Goal: Book appointment/travel/reservation

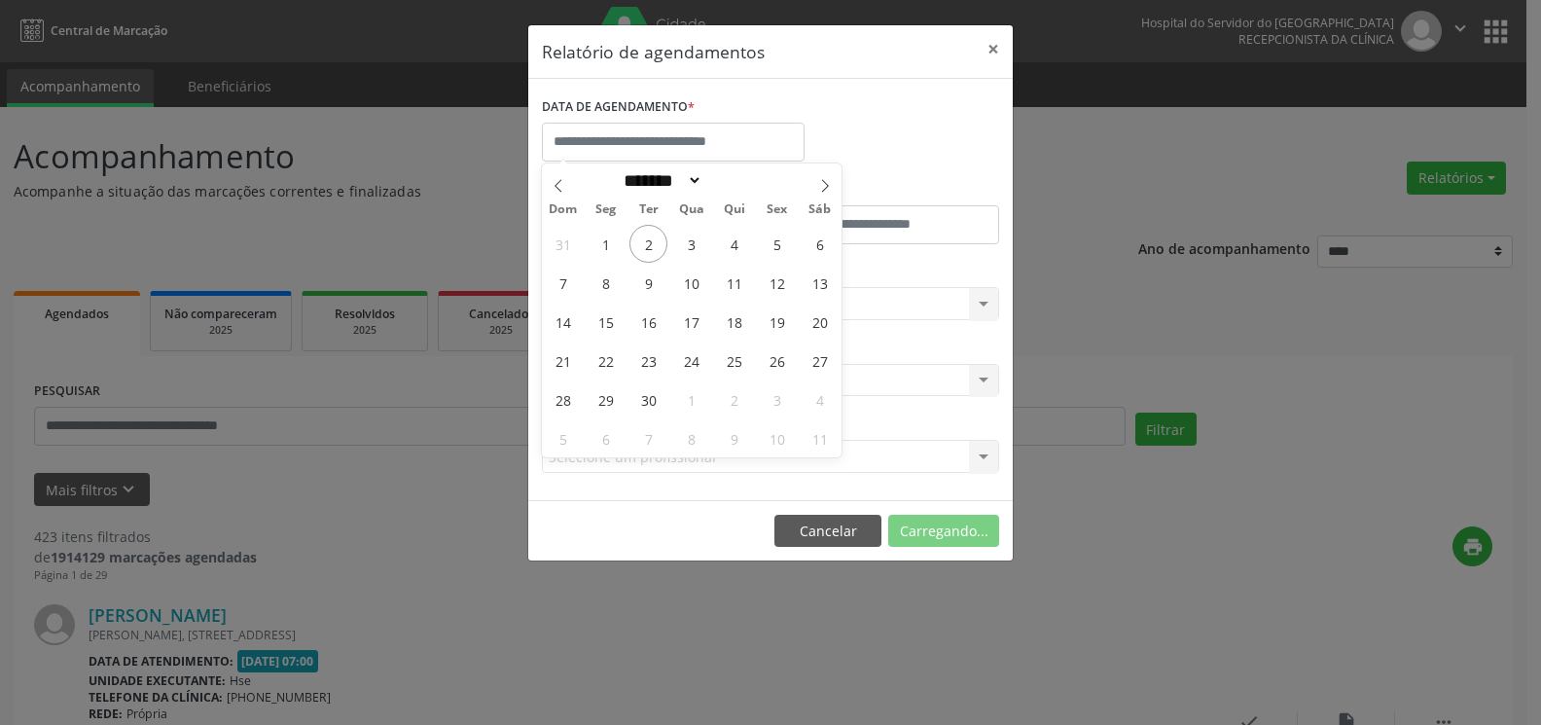
select select "*"
click at [741, 248] on span "4" at bounding box center [734, 244] width 38 height 38
type input "**********"
click at [741, 248] on span "4" at bounding box center [734, 244] width 38 height 38
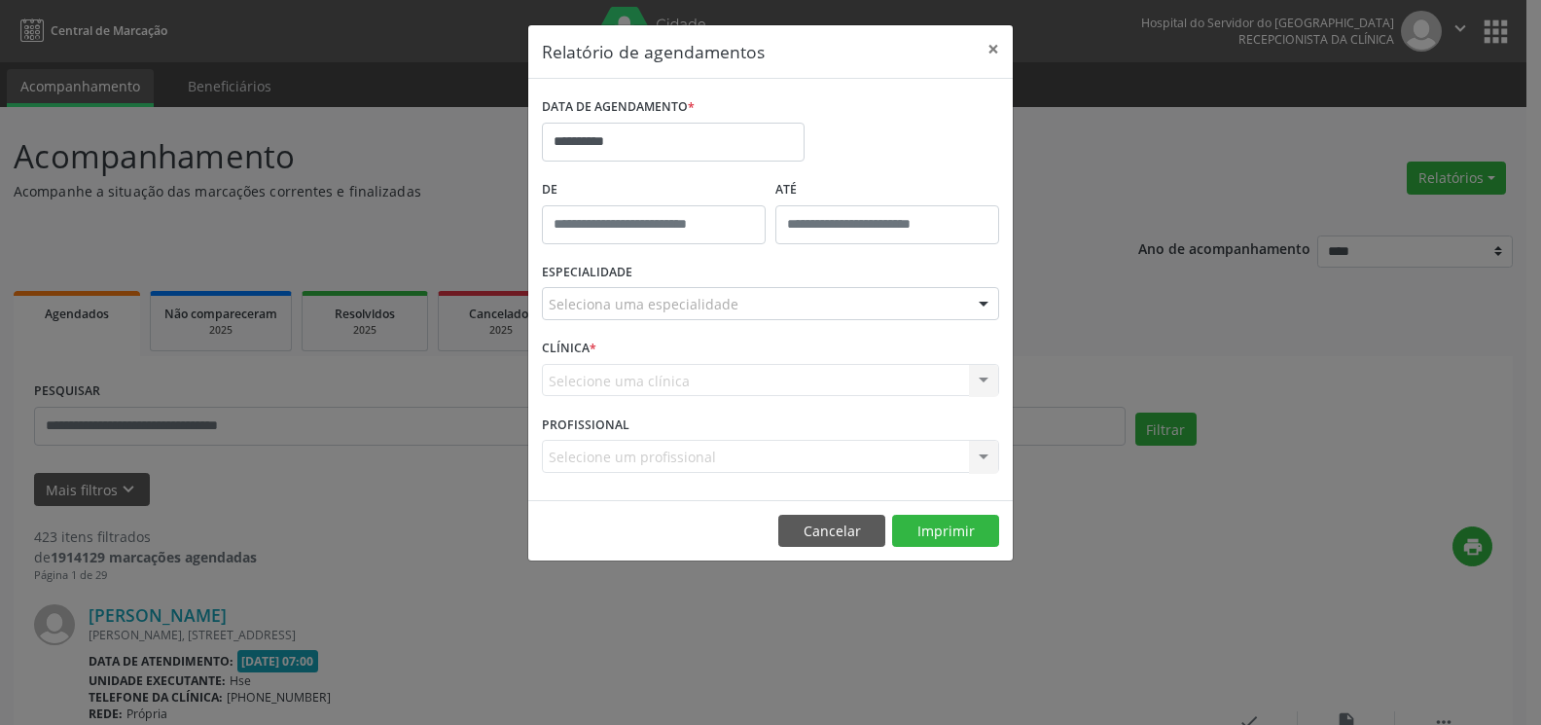
click at [736, 306] on div "Seleciona uma especialidade" at bounding box center [770, 303] width 457 height 33
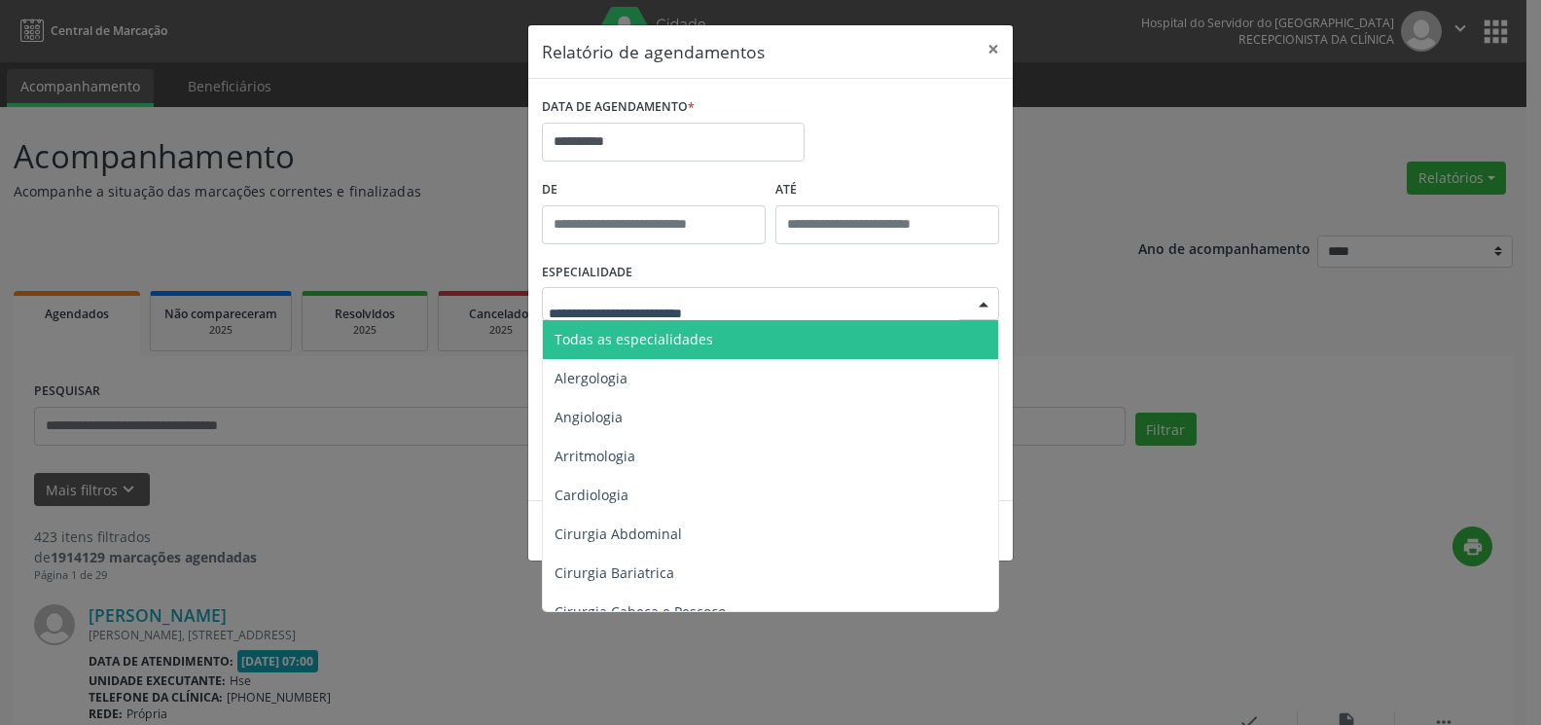
click at [720, 332] on span "Todas as especialidades" at bounding box center [772, 339] width 458 height 39
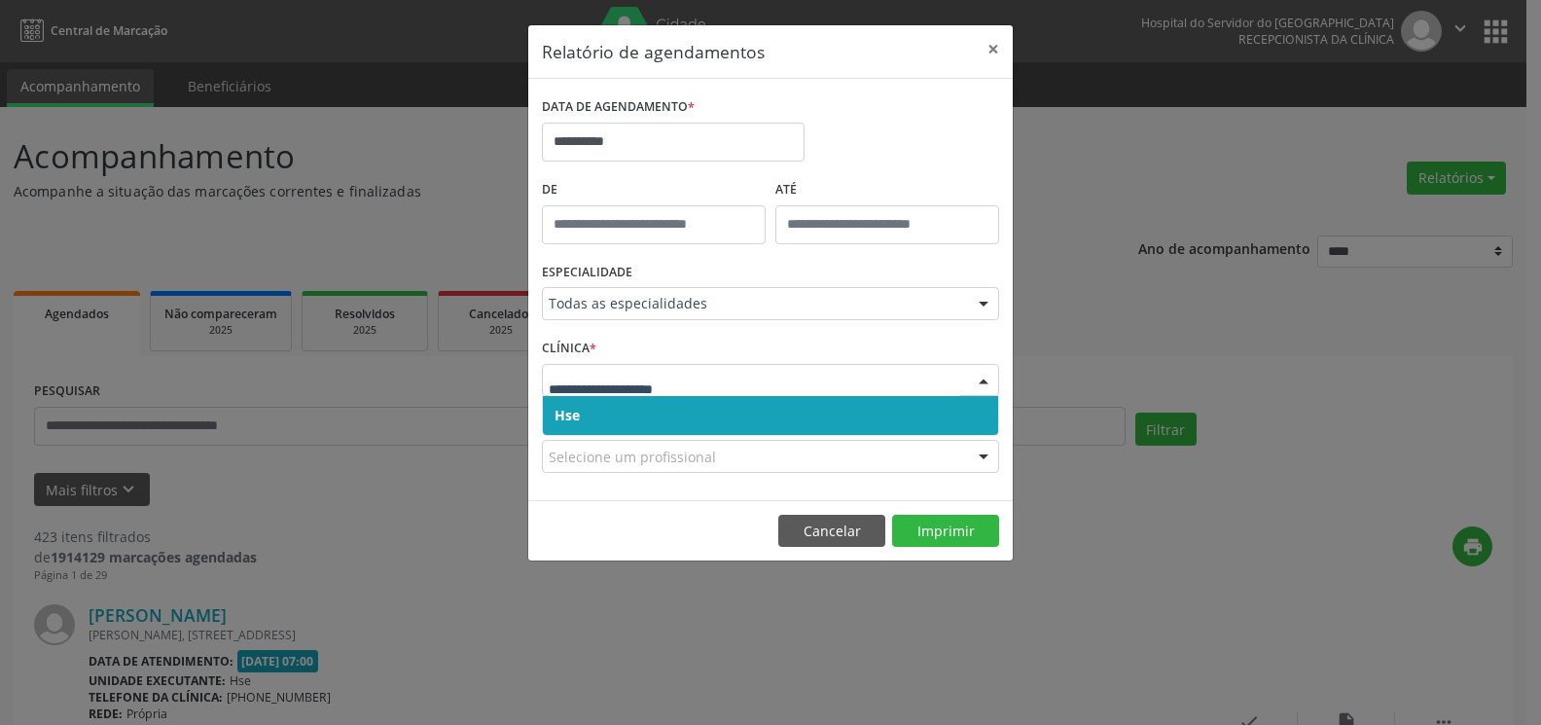
click at [668, 430] on span "Hse" at bounding box center [770, 415] width 455 height 39
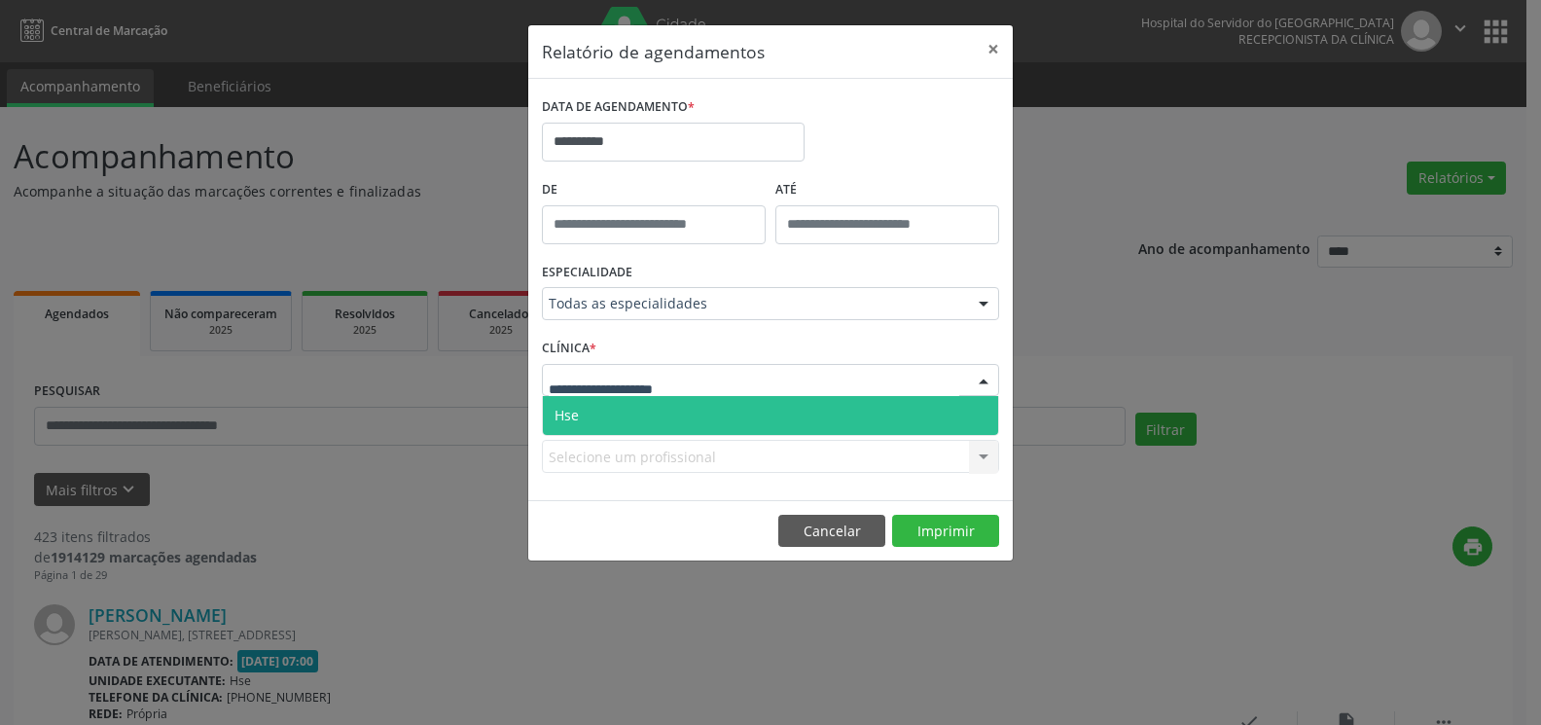
click at [673, 420] on span "Hse" at bounding box center [770, 415] width 455 height 39
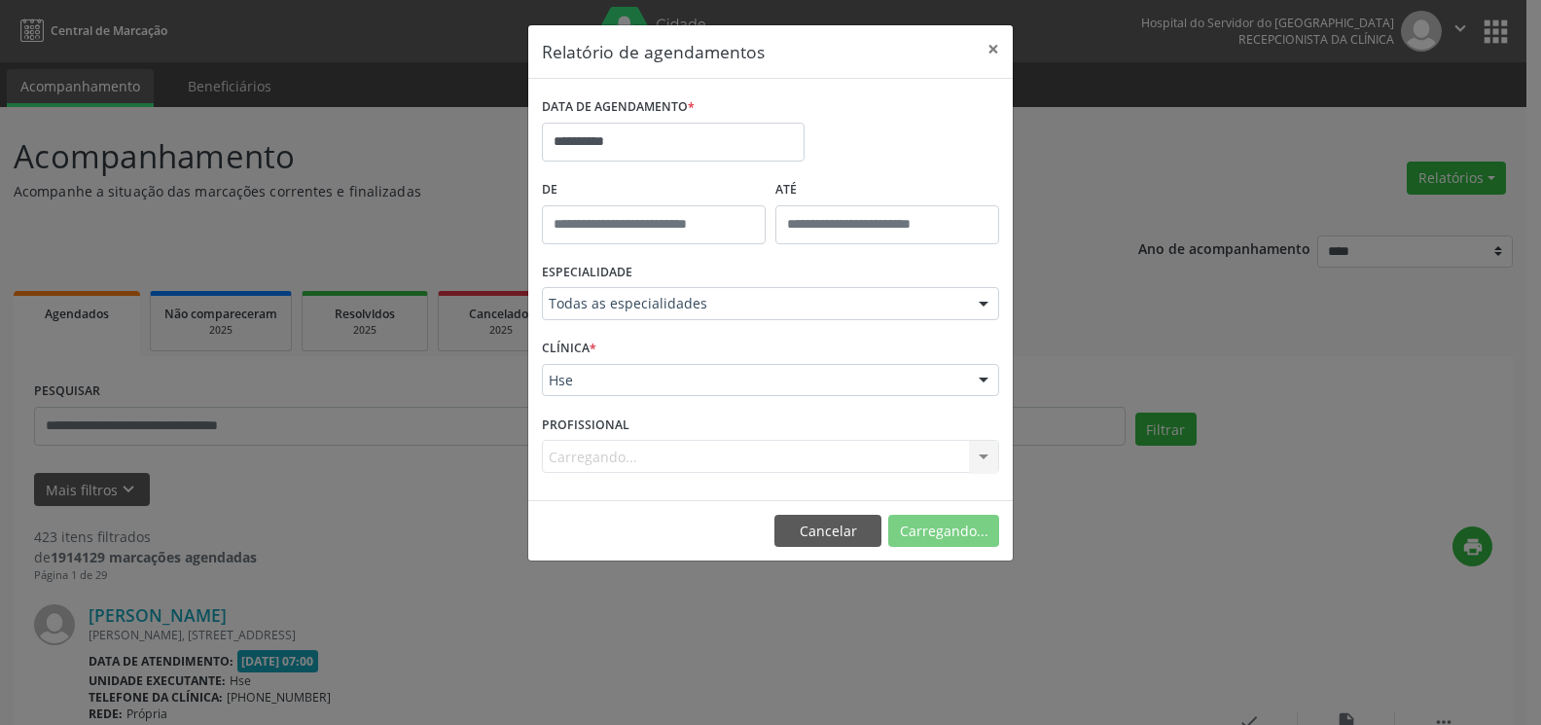
click at [695, 452] on div "Carregando... Todos os profissionais [PERSON_NAME] Interaminense Junior [PERSON…" at bounding box center [770, 456] width 457 height 33
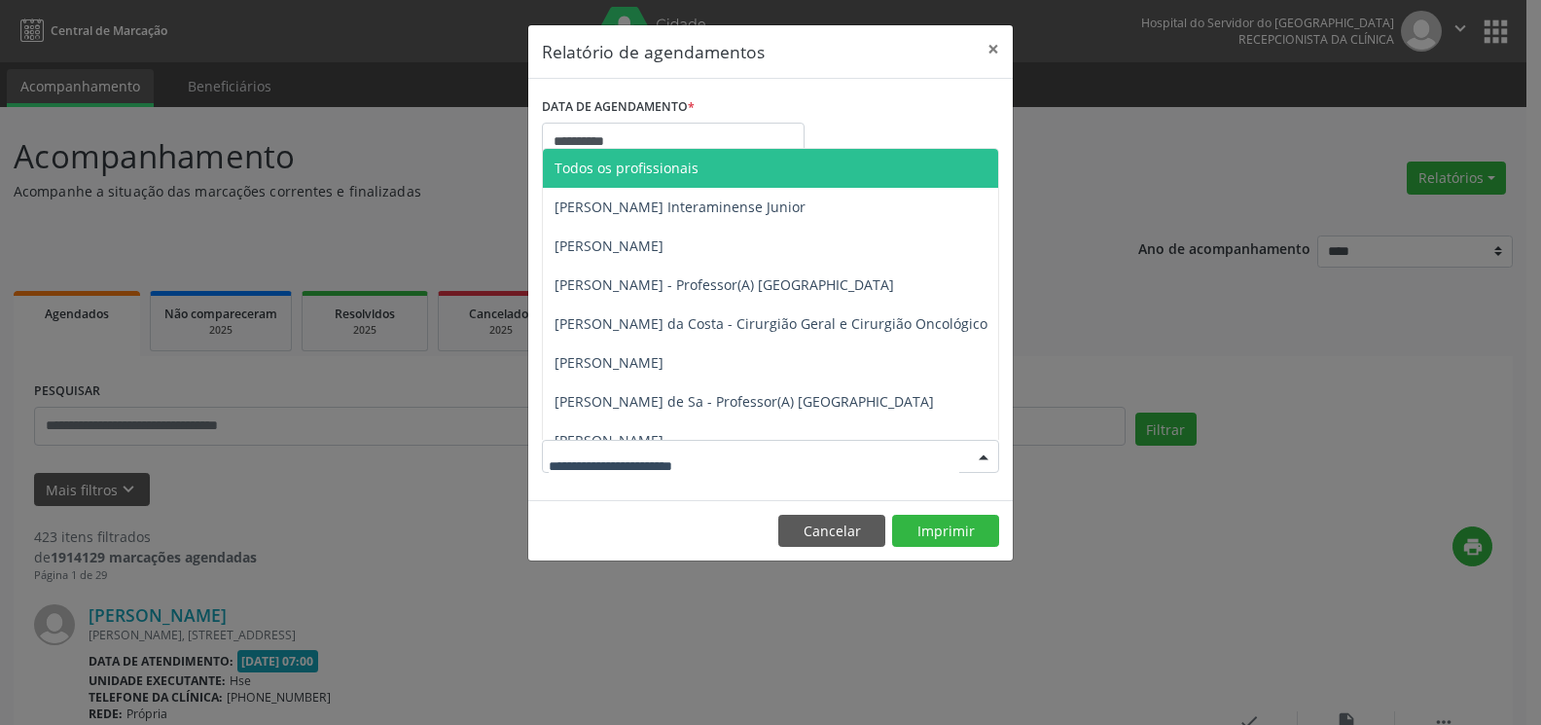
click at [811, 465] on div at bounding box center [770, 456] width 457 height 33
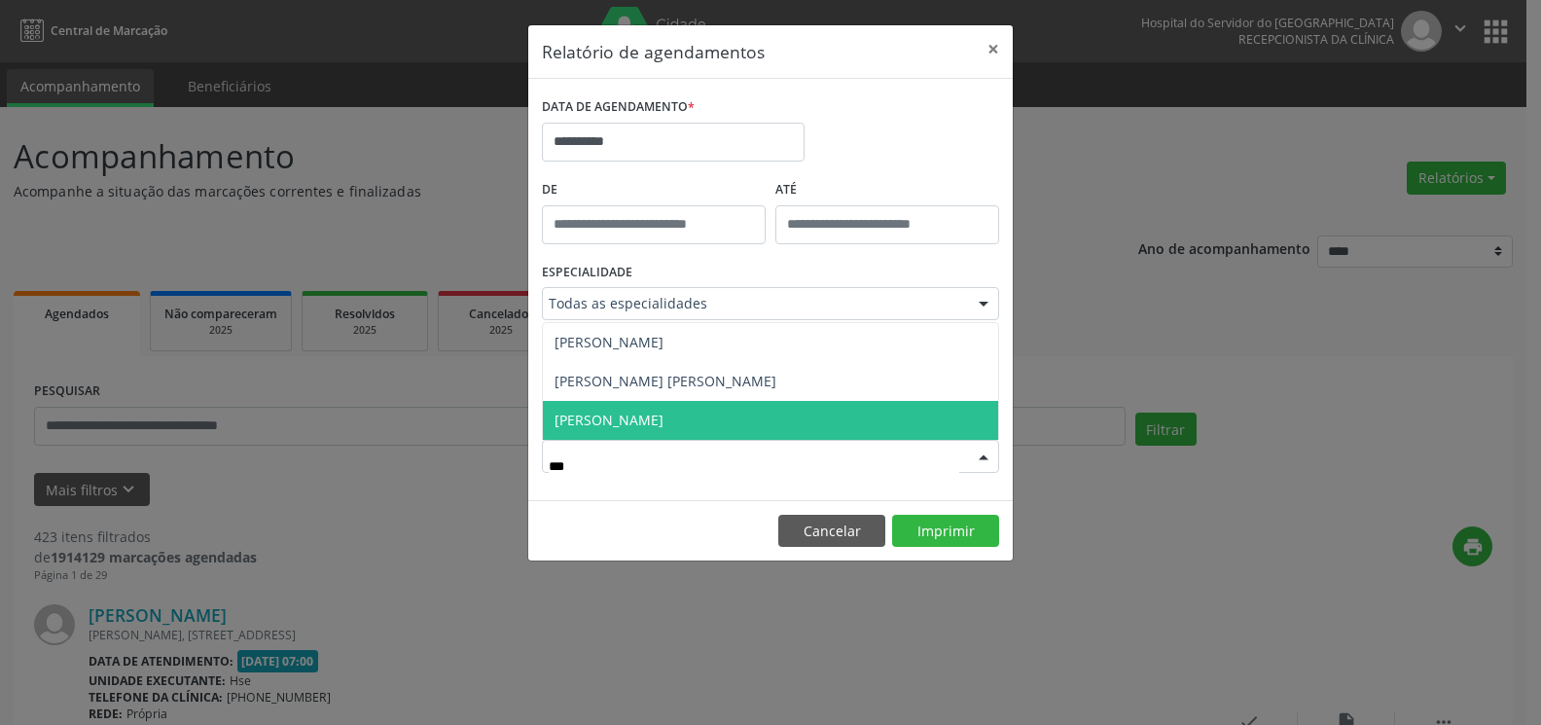
type input "****"
click at [649, 418] on span "[PERSON_NAME]" at bounding box center [770, 420] width 455 height 39
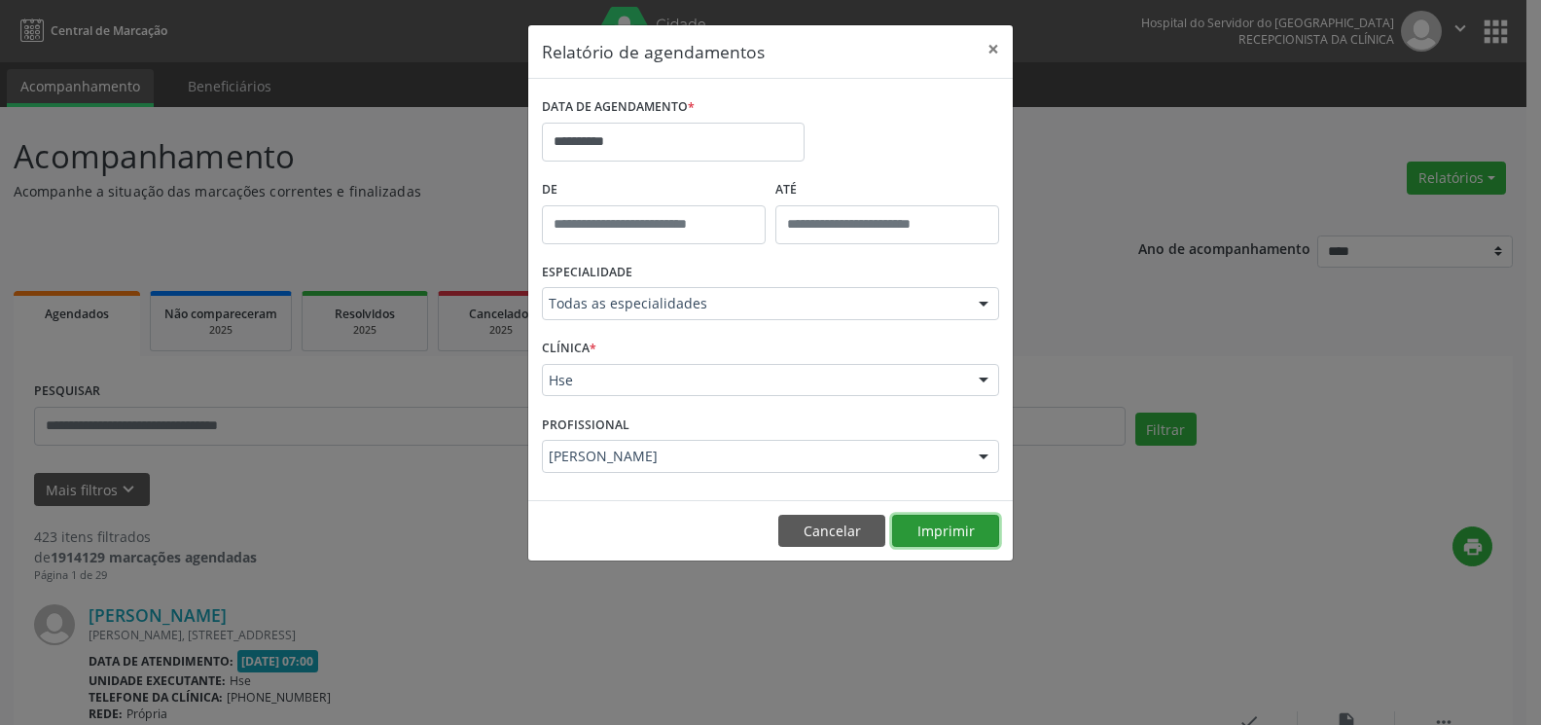
click at [972, 528] on button "Imprimir" at bounding box center [945, 531] width 107 height 33
click at [988, 50] on button "×" at bounding box center [993, 49] width 39 height 48
